Goal: Task Accomplishment & Management: Use online tool/utility

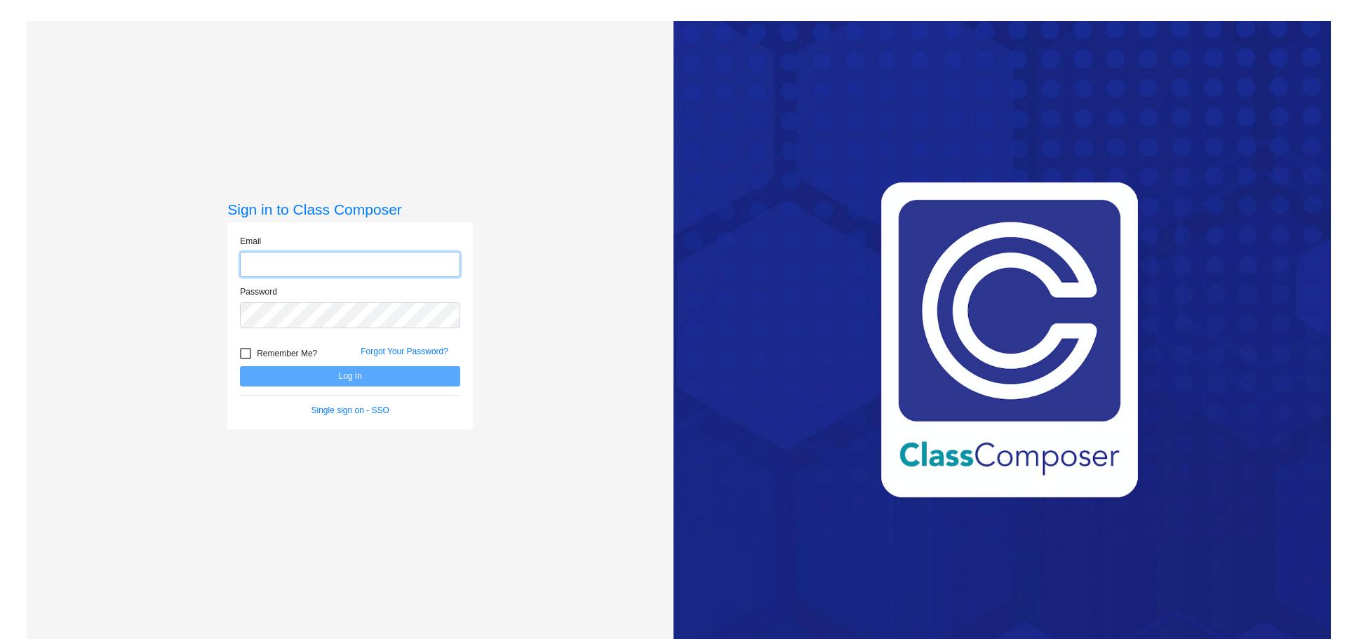
type input "[EMAIL_ADDRESS][DOMAIN_NAME]"
click at [343, 375] on button "Log In" at bounding box center [350, 376] width 220 height 20
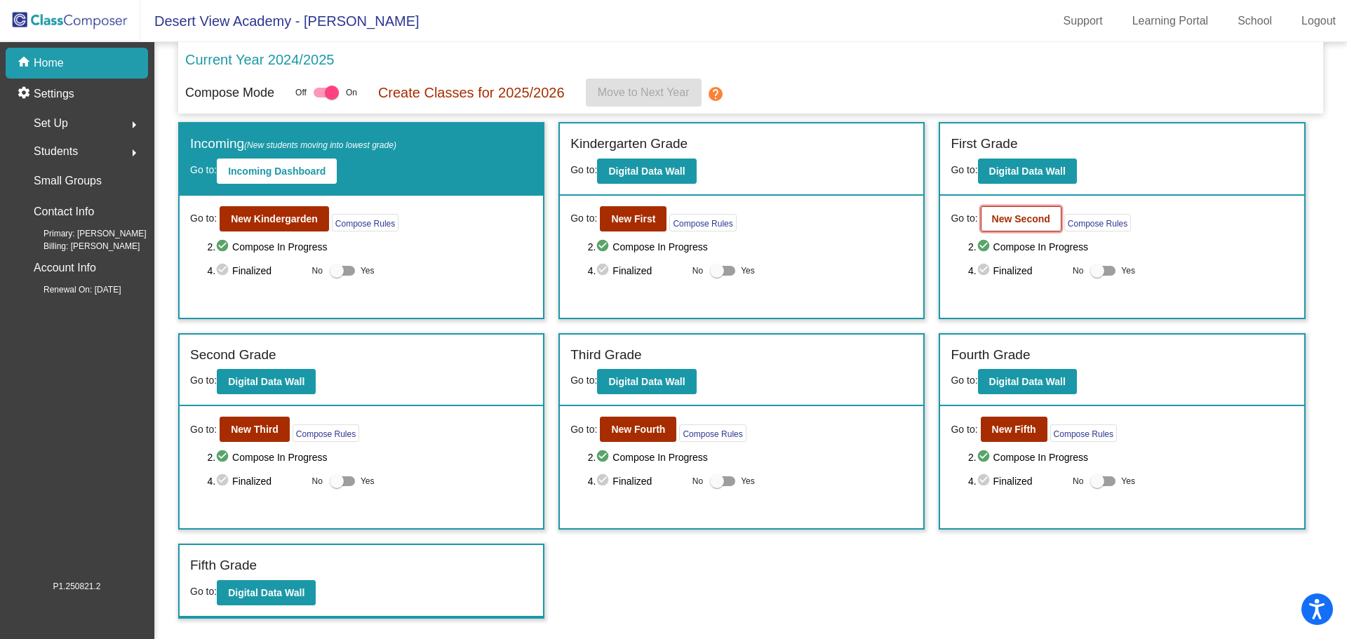
click at [1020, 215] on b "New Second" at bounding box center [1021, 218] width 58 height 11
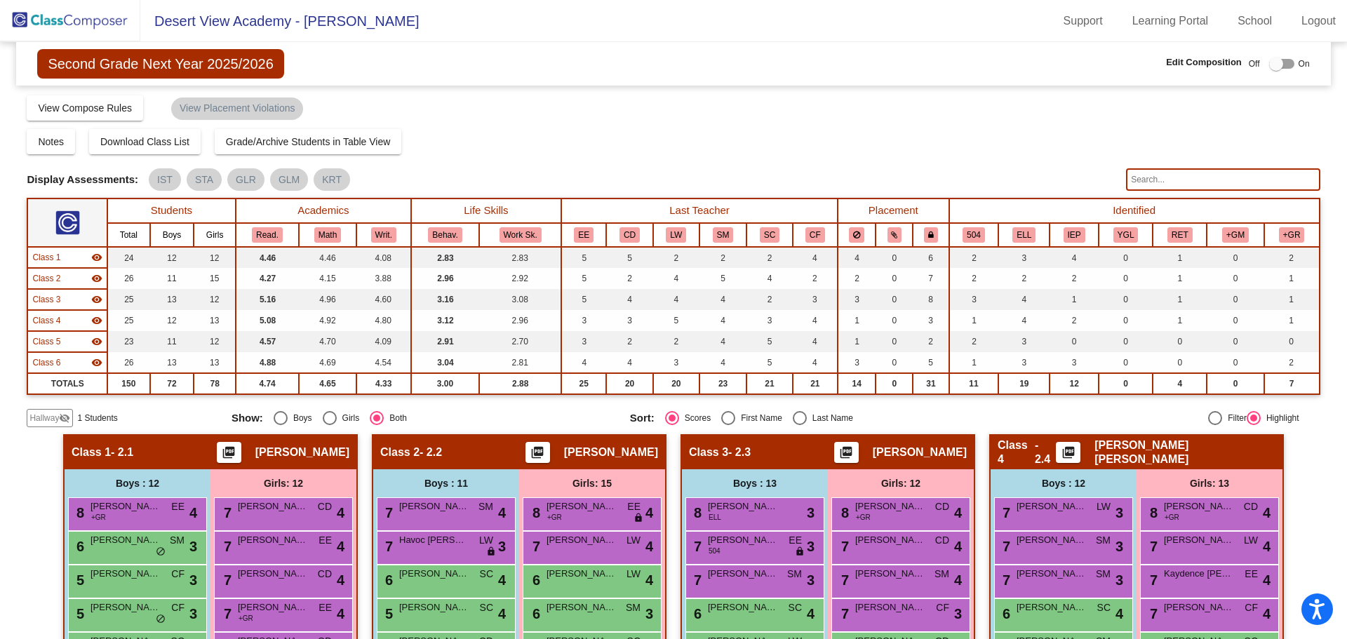
drag, startPoint x: 1008, startPoint y: 212, endPoint x: 931, endPoint y: 136, distance: 107.7
click at [931, 136] on div "Notes Download Class List Import Students Grade/Archive Students in Table View …" at bounding box center [673, 141] width 1293 height 25
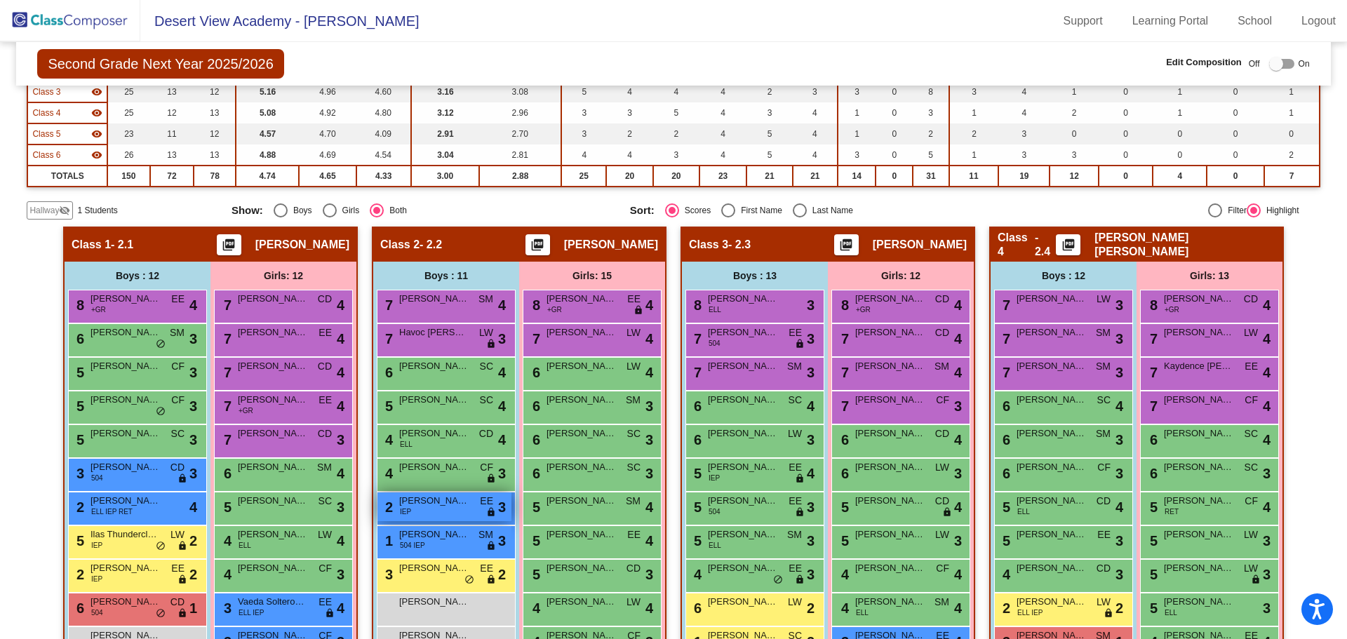
scroll to position [138, 0]
